Goal: Task Accomplishment & Management: Use online tool/utility

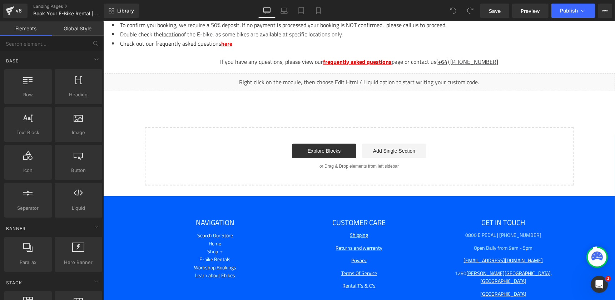
scroll to position [703, 0]
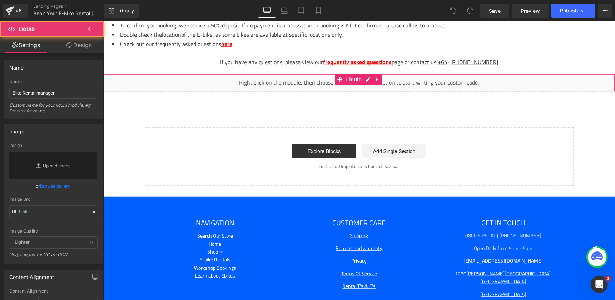
click at [349, 76] on div "Liquid" at bounding box center [358, 83] width 511 height 18
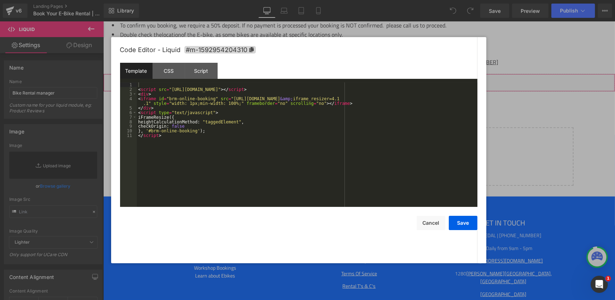
click at [365, 74] on div "Liquid" at bounding box center [358, 83] width 511 height 18
click at [163, 73] on div "CSS" at bounding box center [169, 71] width 33 height 16
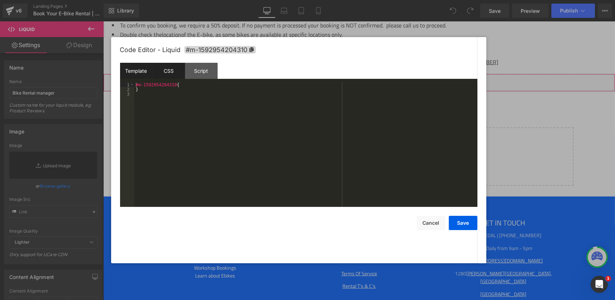
click at [134, 70] on div "Template" at bounding box center [136, 71] width 33 height 16
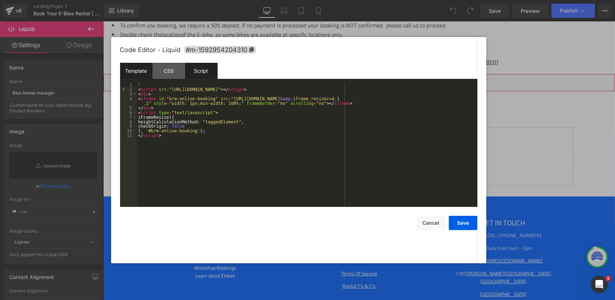
click at [199, 73] on div "Script" at bounding box center [201, 71] width 33 height 16
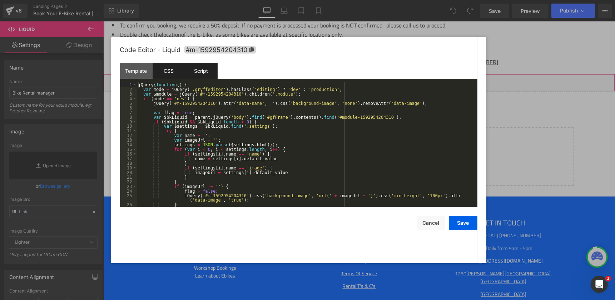
click at [166, 67] on div "CSS" at bounding box center [169, 71] width 33 height 16
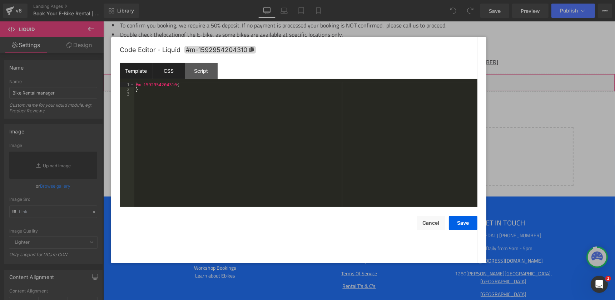
click at [130, 68] on div "Template" at bounding box center [136, 71] width 33 height 16
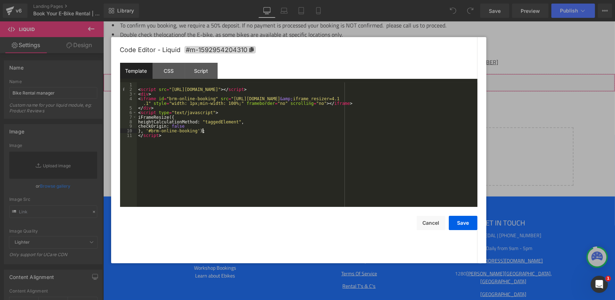
click at [203, 132] on div "< script src = "[URL][DOMAIN_NAME]" > </ script > < div > < iframe id = "brm-on…" at bounding box center [307, 150] width 340 height 134
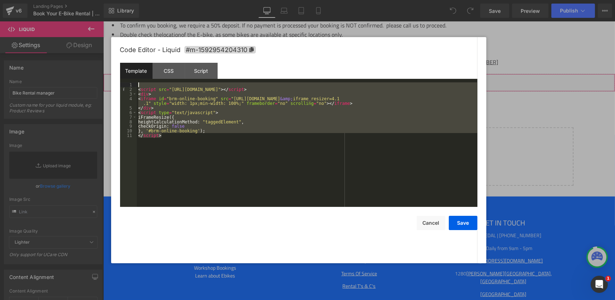
drag, startPoint x: 209, startPoint y: 159, endPoint x: 126, endPoint y: 68, distance: 122.7
click at [126, 68] on div "Template CSS Script Data 1 2 3 4 5 6 7 8 9 10 11 < script src = "[URL][DOMAIN_N…" at bounding box center [298, 135] width 357 height 144
click at [199, 77] on div "Script" at bounding box center [201, 71] width 33 height 16
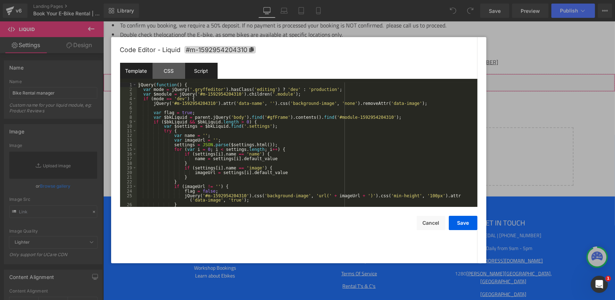
click at [129, 71] on div "Template" at bounding box center [136, 71] width 33 height 16
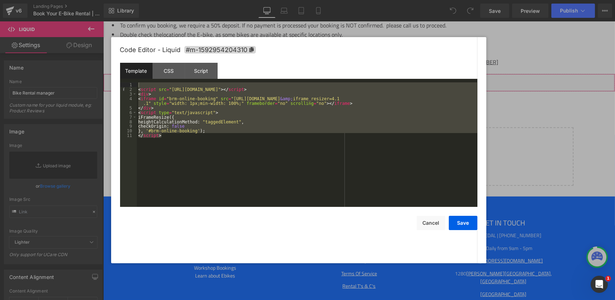
click at [216, 173] on div "< script src = "[URL][DOMAIN_NAME]" > </ script > < div > < iframe id = "brm-on…" at bounding box center [307, 150] width 340 height 134
drag, startPoint x: 216, startPoint y: 173, endPoint x: 132, endPoint y: 79, distance: 126.0
click at [132, 79] on div "Template CSS Script Data 1 2 3 4 5 6 7 8 9 10 11 < script src = "[URL][DOMAIN_N…" at bounding box center [298, 135] width 357 height 144
